Goal: Find contact information: Find contact information

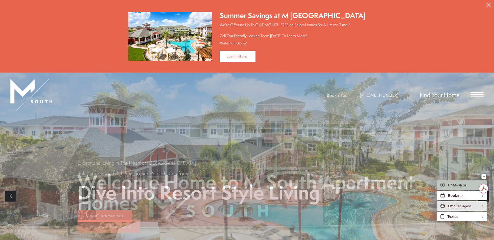
click at [459, 205] on div "Email an agent" at bounding box center [459, 205] width 23 height 5
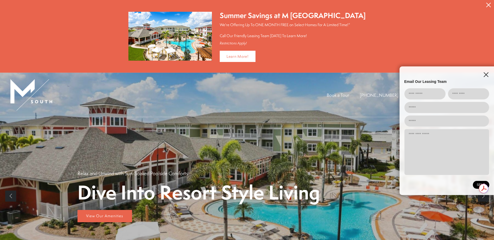
click at [490, 73] on div "Email Our Leasing Team" at bounding box center [447, 130] width 94 height 128
click at [489, 73] on div "Email Our Leasing Team" at bounding box center [447, 130] width 94 height 128
click at [487, 74] on line "EliseAI Widget" at bounding box center [486, 74] width 4 height 4
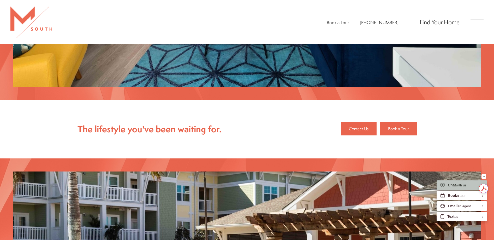
scroll to position [706, 0]
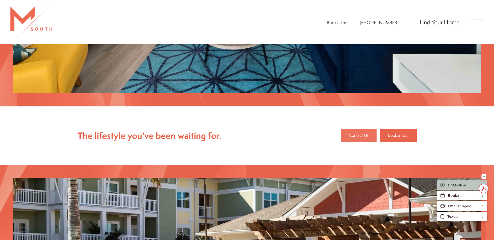
click at [352, 128] on link "Contact Us" at bounding box center [359, 135] width 36 height 14
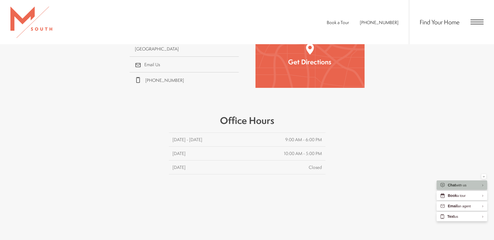
scroll to position [235, 0]
drag, startPoint x: 284, startPoint y: 131, endPoint x: 324, endPoint y: 130, distance: 40.2
click at [324, 132] on li "Monday - Friday 9:00 AM - 6:00 PM" at bounding box center [247, 139] width 157 height 14
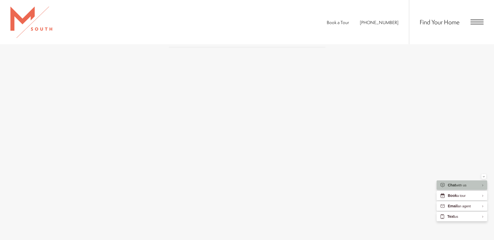
scroll to position [365, 0]
